Goal: Task Accomplishment & Management: Complete application form

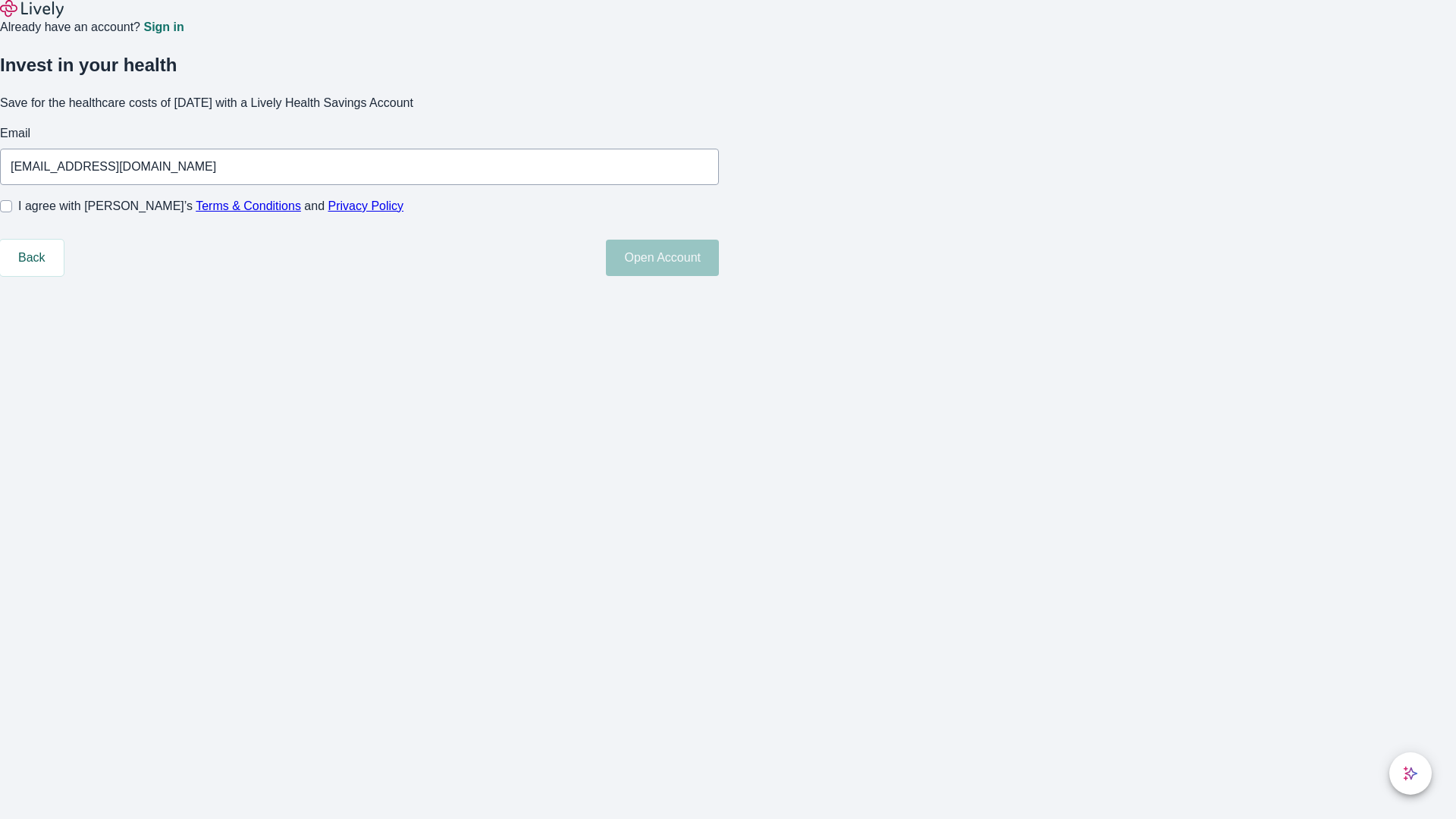
click at [12, 212] on input "I agree with Lively’s Terms & Conditions and Privacy Policy" at bounding box center [6, 206] width 12 height 12
checkbox input "true"
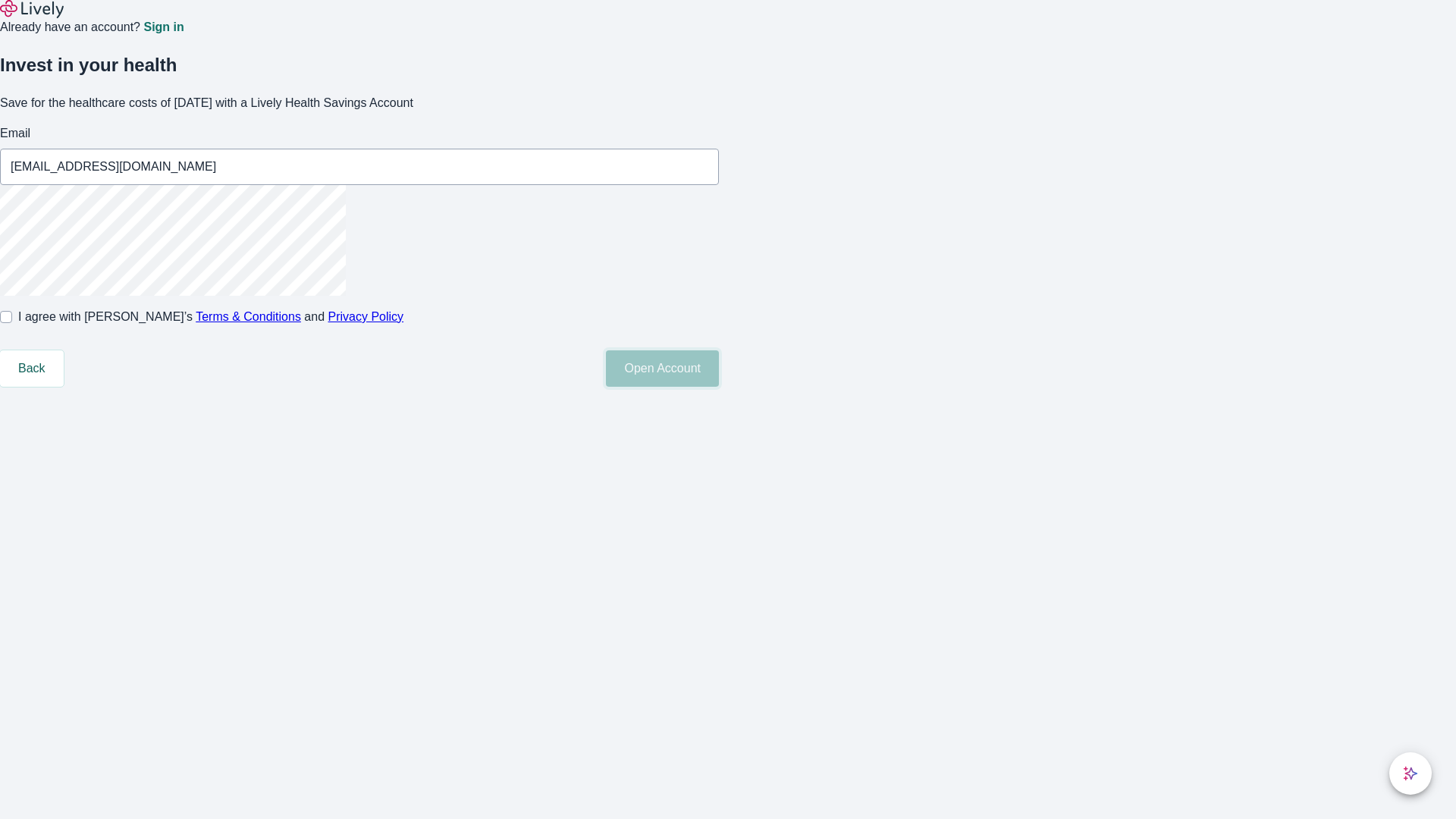
click at [719, 387] on button "Open Account" at bounding box center [662, 368] width 113 height 36
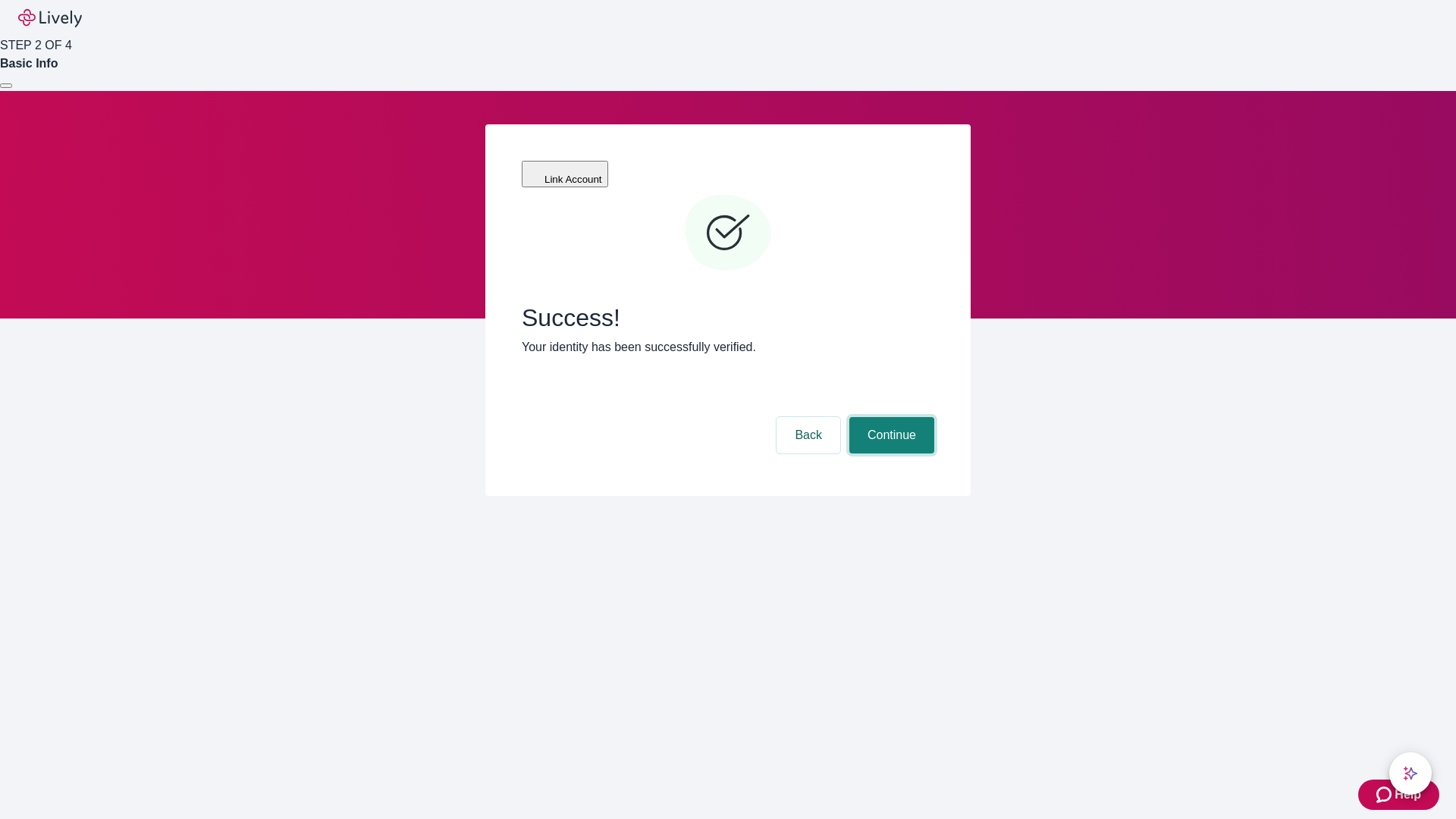
click at [889, 417] on button "Continue" at bounding box center [891, 435] width 85 height 36
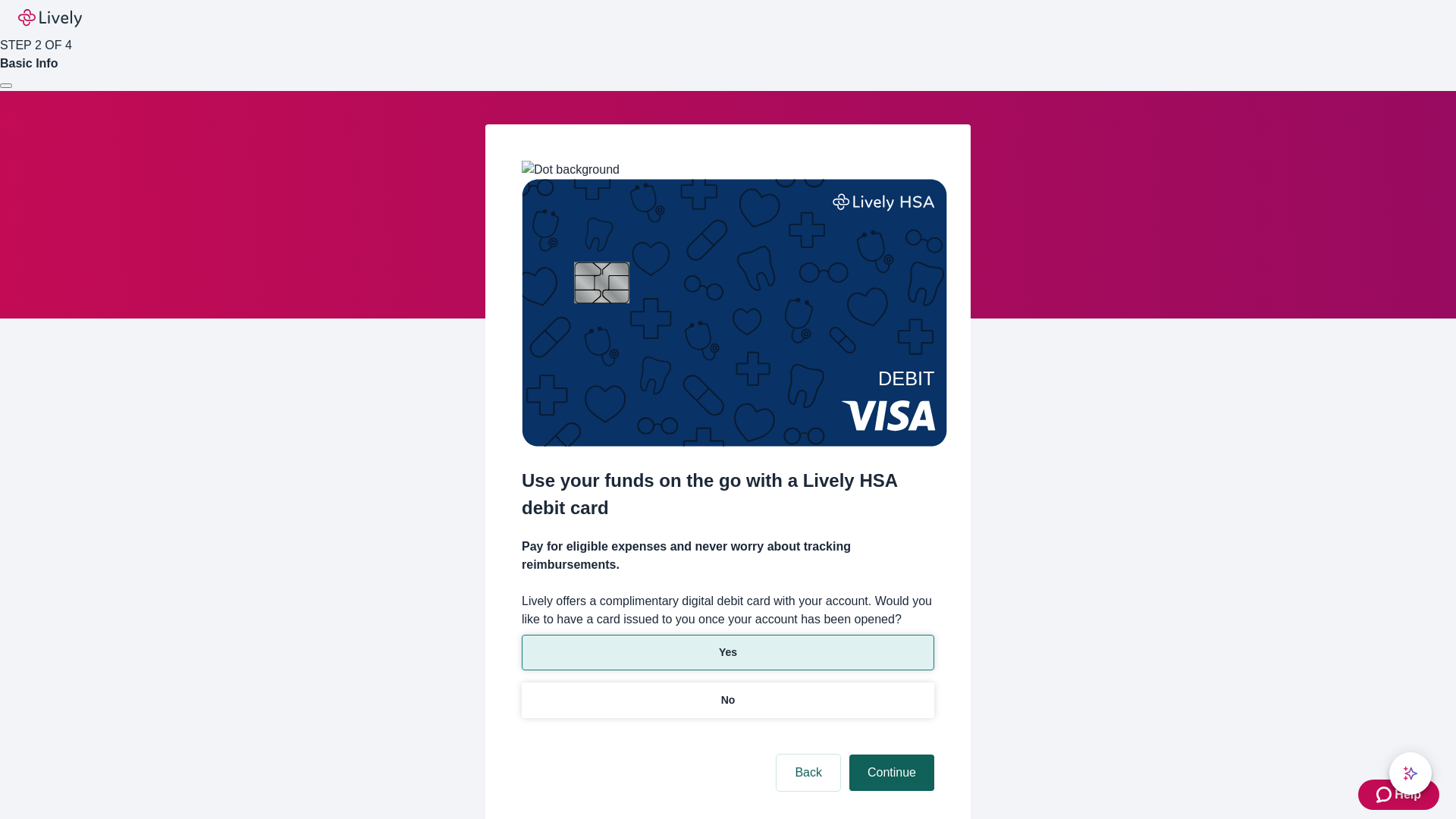
click at [728, 644] on p "Yes" at bounding box center [728, 652] width 18 height 16
click at [889, 754] on button "Continue" at bounding box center [891, 772] width 85 height 36
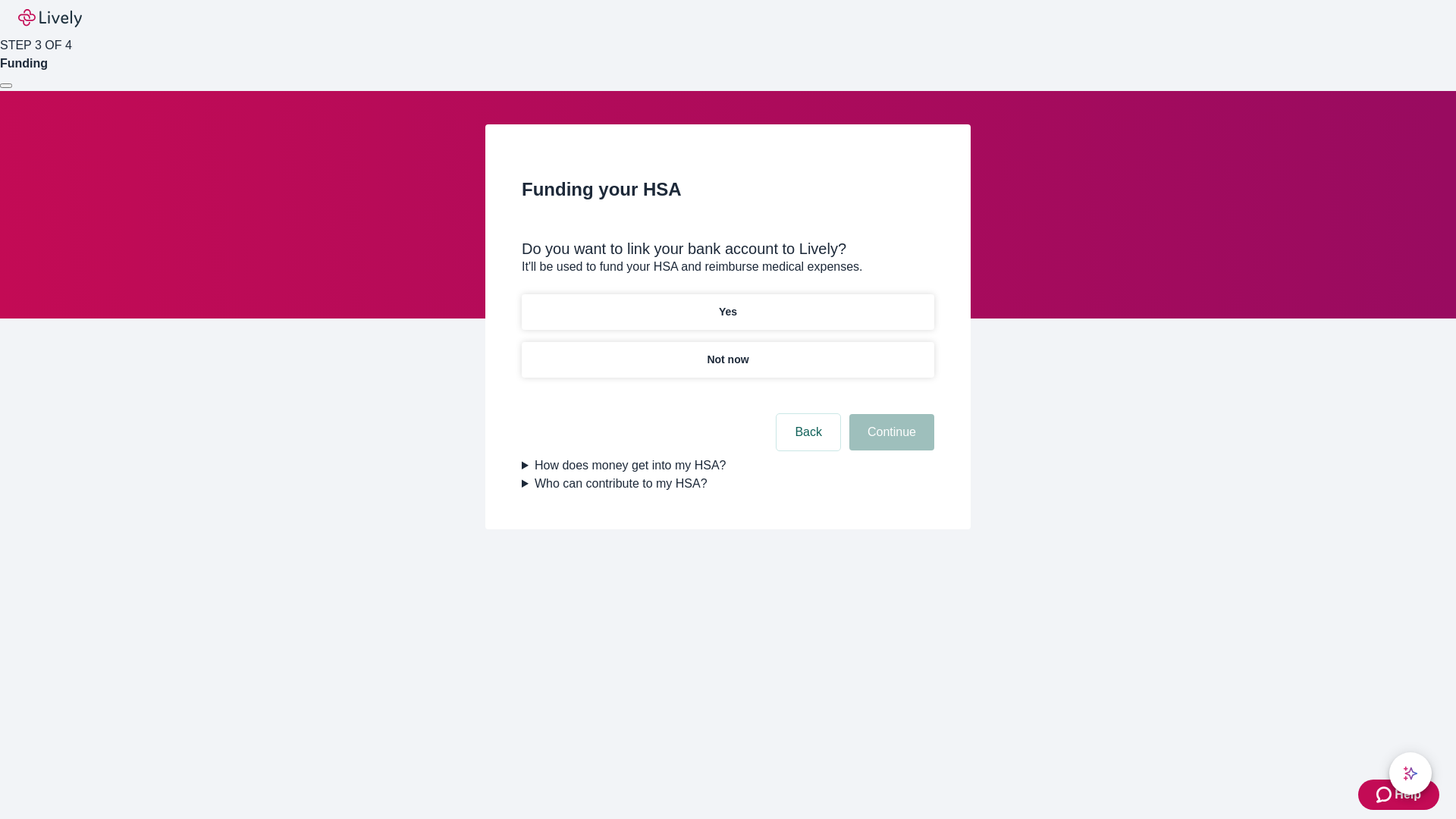
click at [728, 352] on p "Not now" at bounding box center [728, 359] width 42 height 16
click at [889, 441] on button "Continue" at bounding box center [891, 432] width 85 height 36
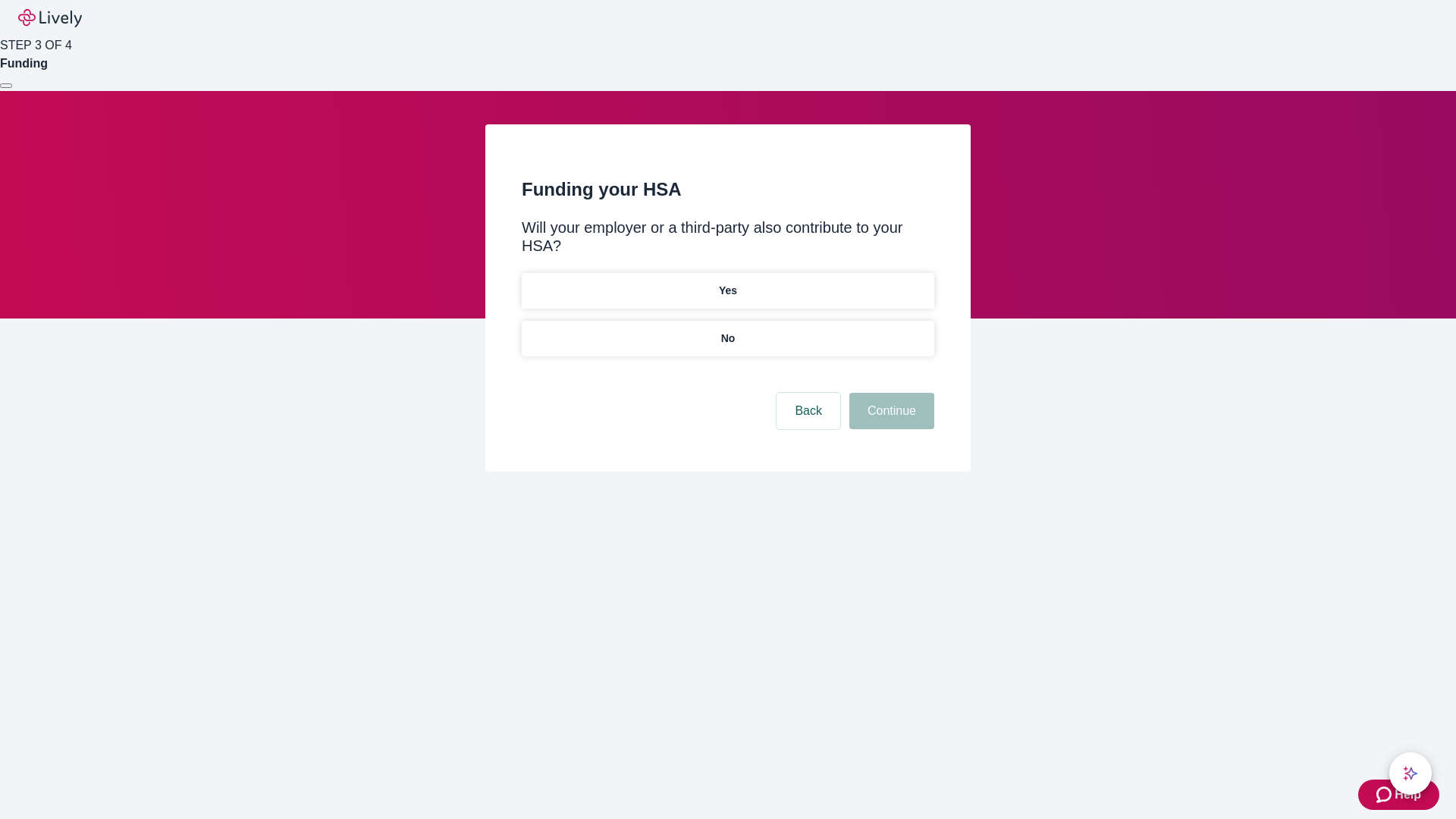
click at [728, 331] on p "No" at bounding box center [728, 338] width 14 height 16
click at [889, 393] on button "Continue" at bounding box center [891, 410] width 85 height 36
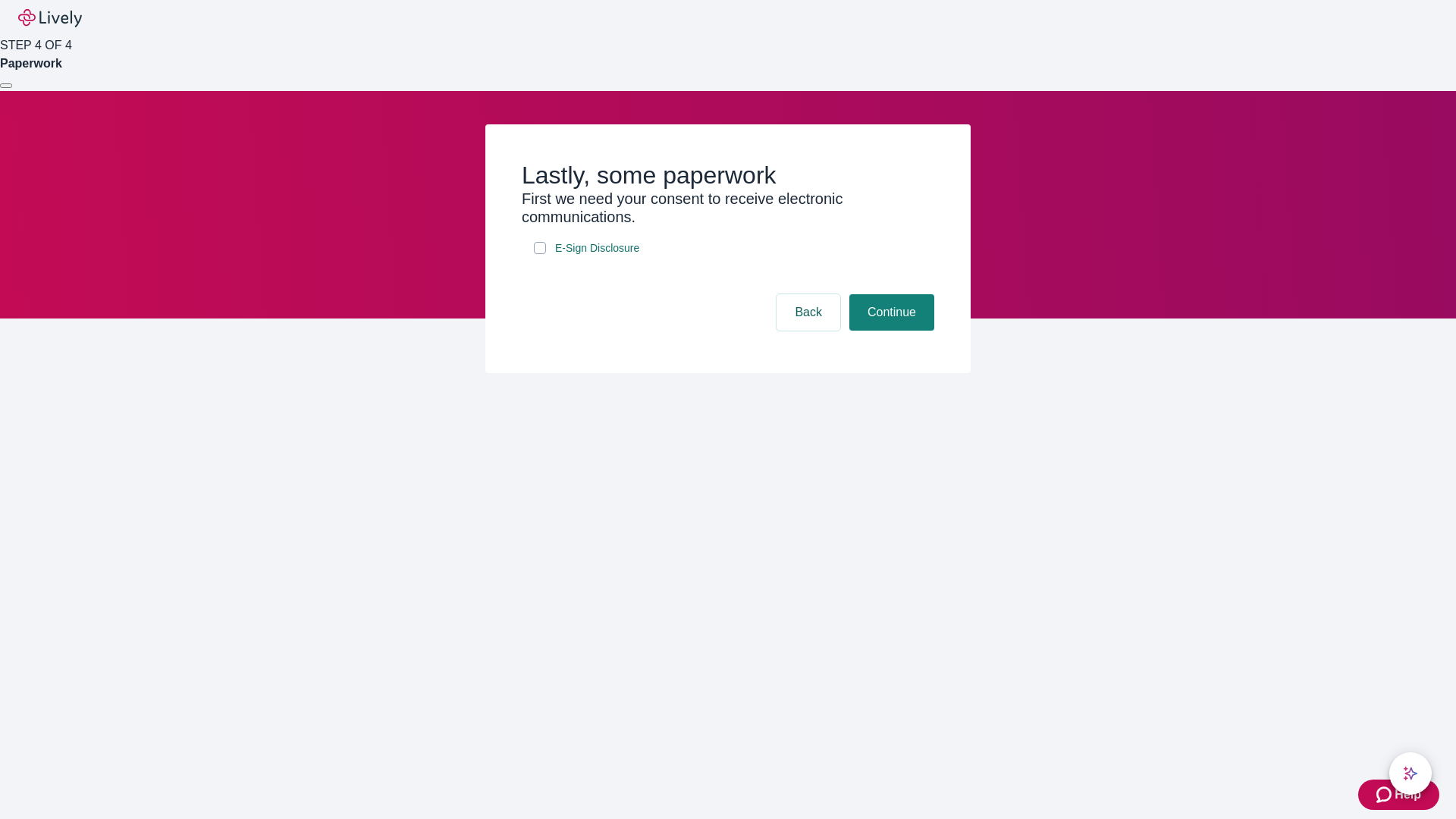
click at [541, 254] on input "E-Sign Disclosure" at bounding box center [540, 248] width 12 height 12
checkbox input "true"
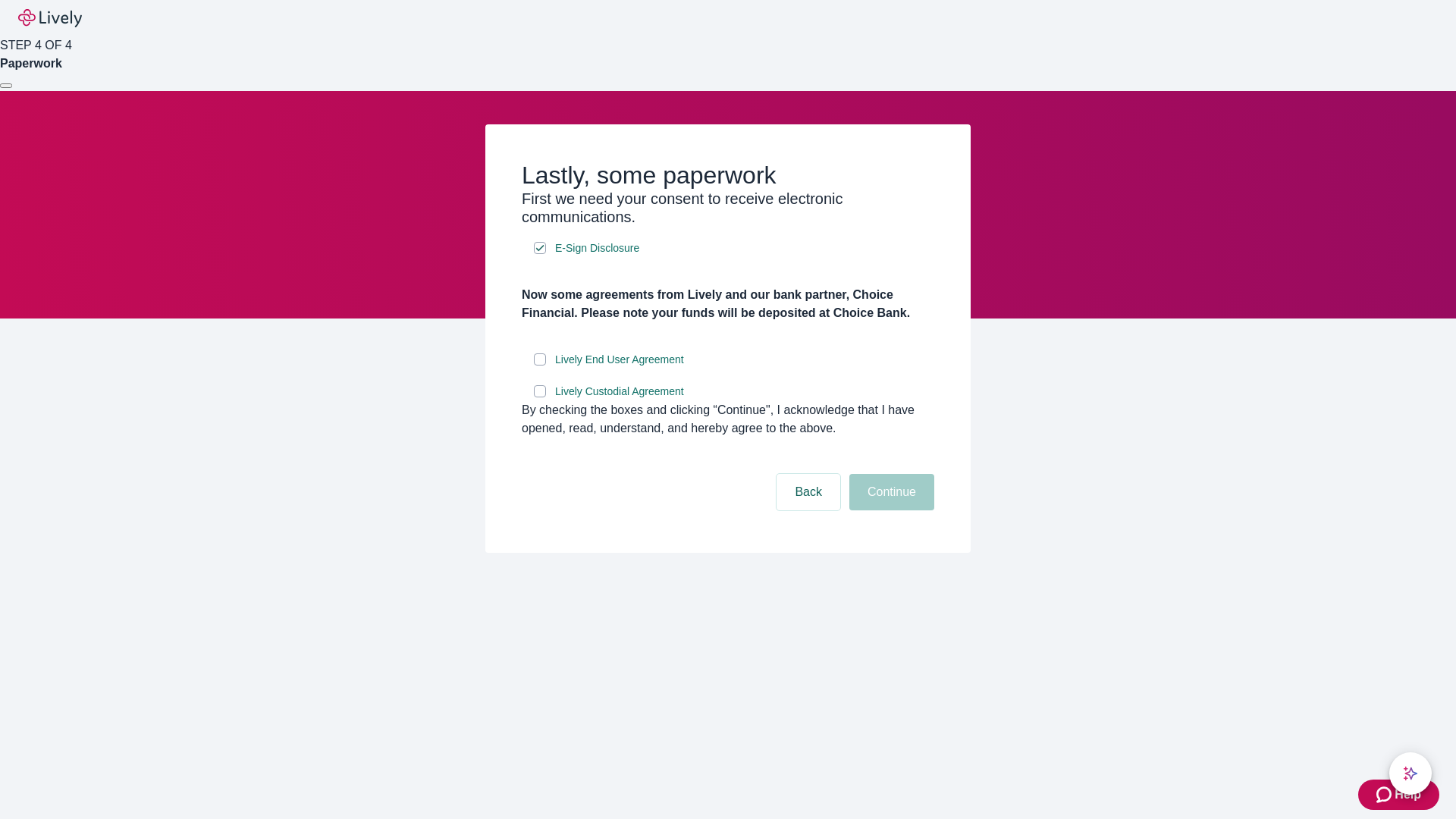
click at [541, 366] on input "Lively End User Agreement" at bounding box center [540, 359] width 12 height 12
checkbox input "true"
click at [541, 397] on input "Lively Custodial Agreement" at bounding box center [540, 391] width 12 height 12
checkbox input "true"
click at [889, 510] on button "Continue" at bounding box center [891, 492] width 85 height 36
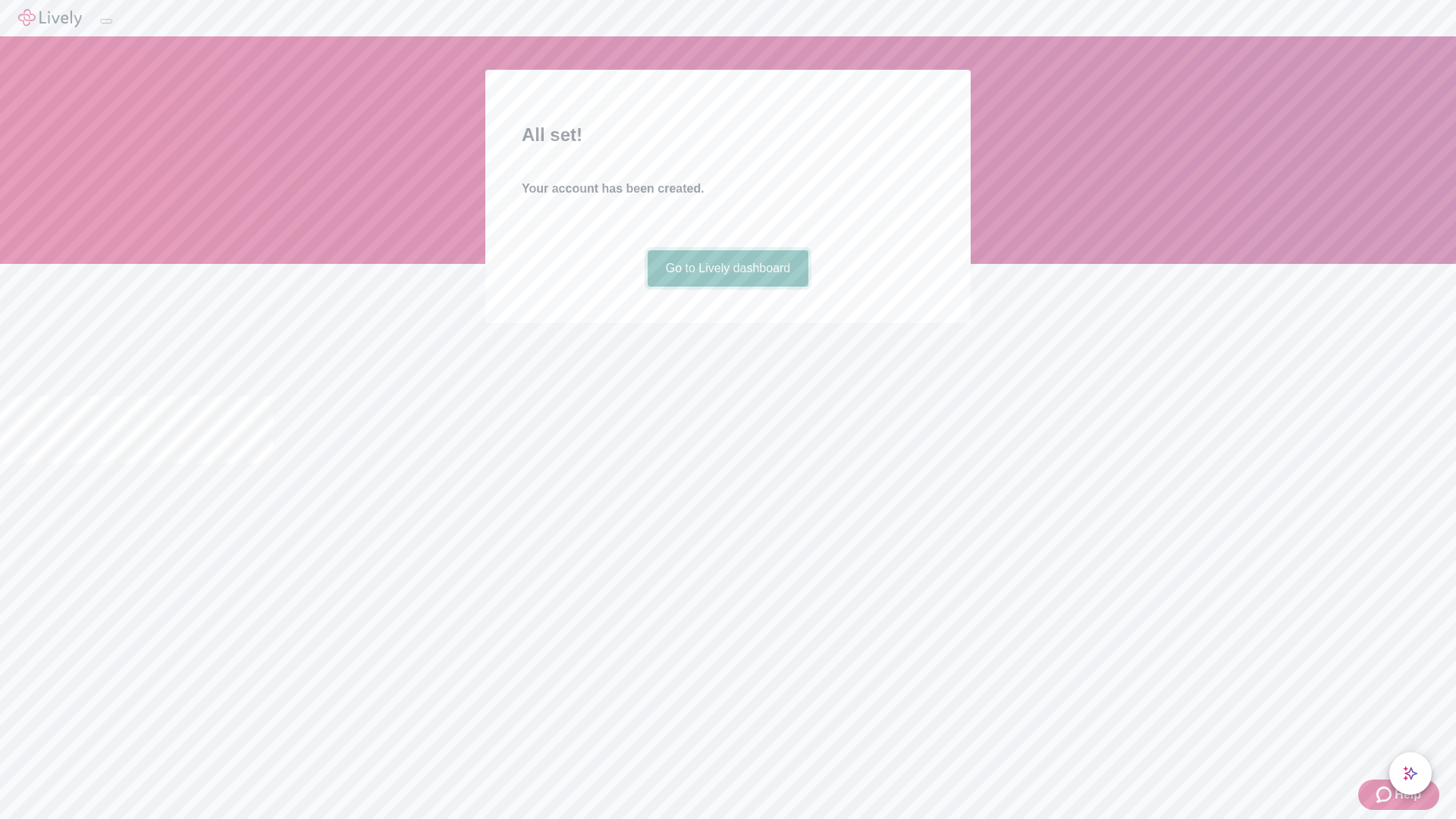
click at [728, 287] on link "Go to Lively dashboard" at bounding box center [728, 268] width 162 height 36
